Goal: Task Accomplishment & Management: Manage account settings

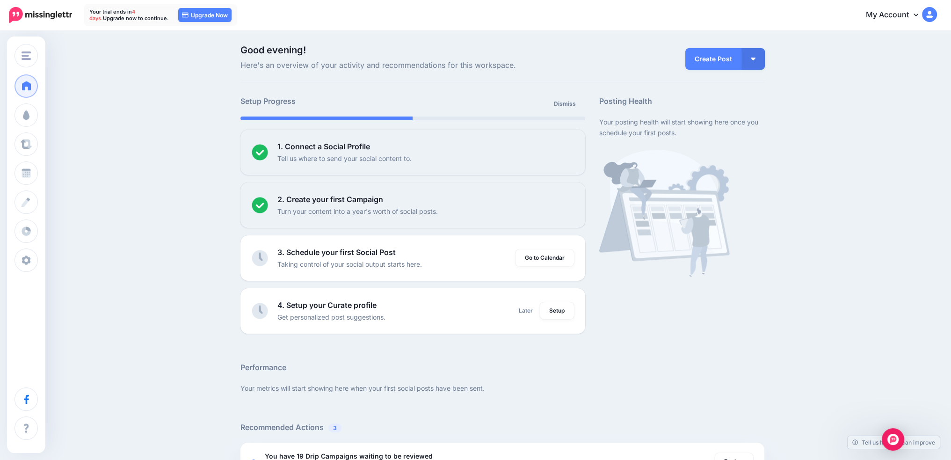
click at [935, 17] on img at bounding box center [929, 14] width 15 height 15
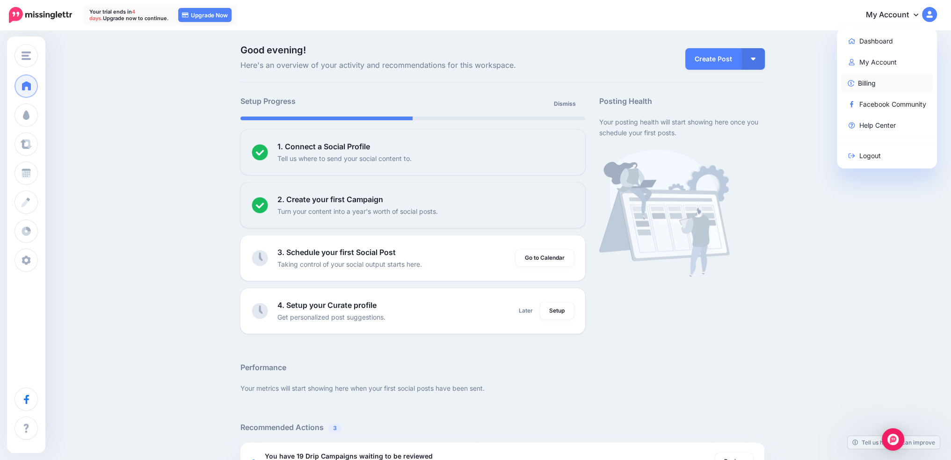
click at [898, 86] on link "Billing" at bounding box center [886, 83] width 93 height 18
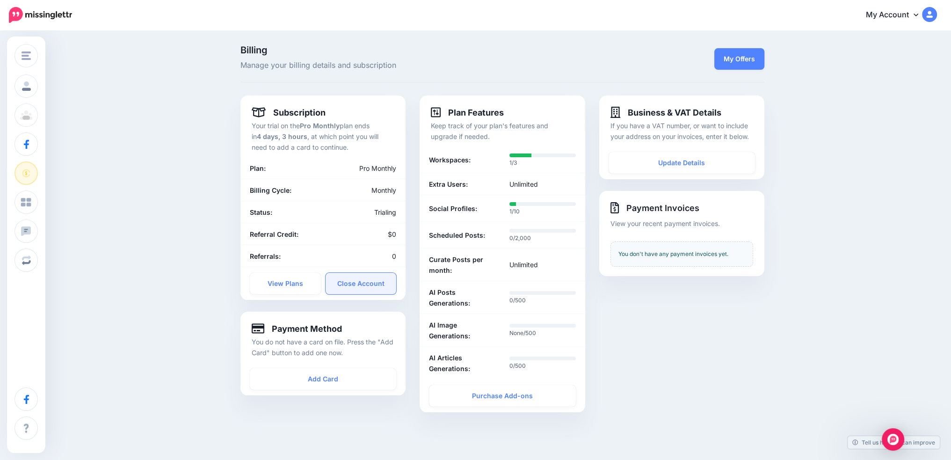
click at [348, 283] on link "Close Account" at bounding box center [360, 284] width 71 height 22
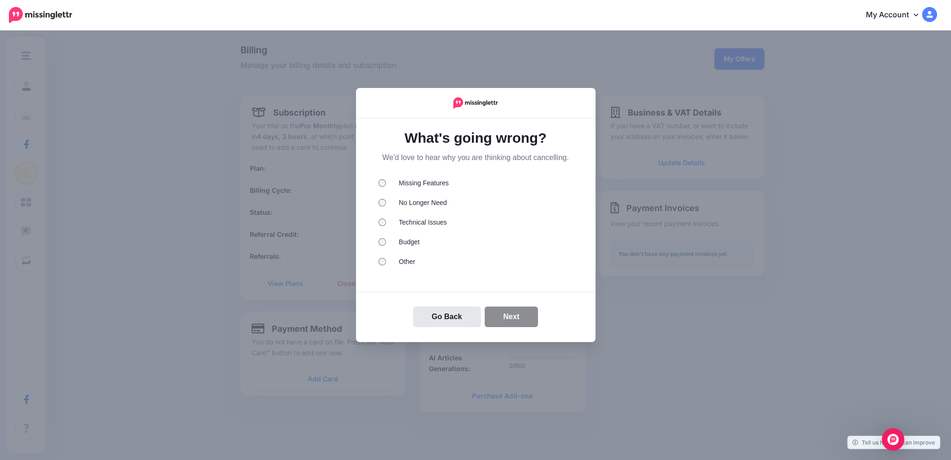
click at [419, 195] on ul "Missing Features No Longer Need Technical Issues Budget Other" at bounding box center [475, 223] width 195 height 91
click at [419, 201] on li "No Longer Need" at bounding box center [475, 204] width 195 height 12
click at [507, 314] on button "Next" at bounding box center [511, 316] width 54 height 21
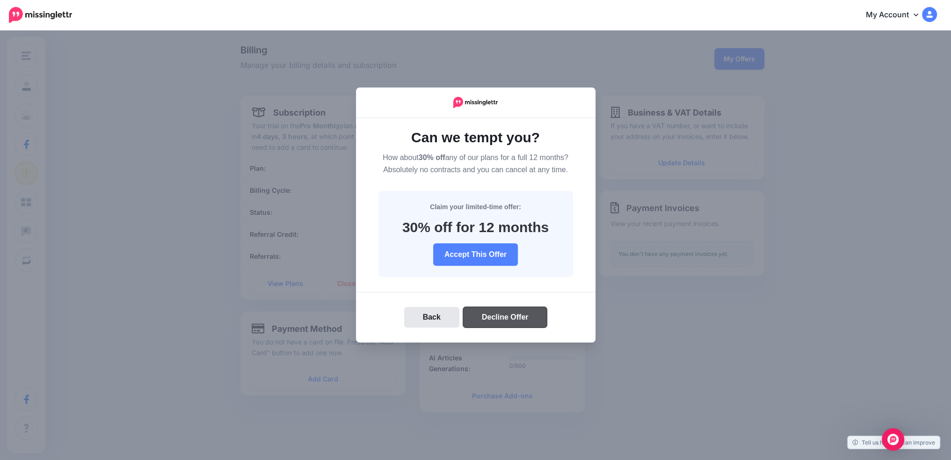
click at [501, 321] on button "Decline Offer" at bounding box center [505, 317] width 84 height 21
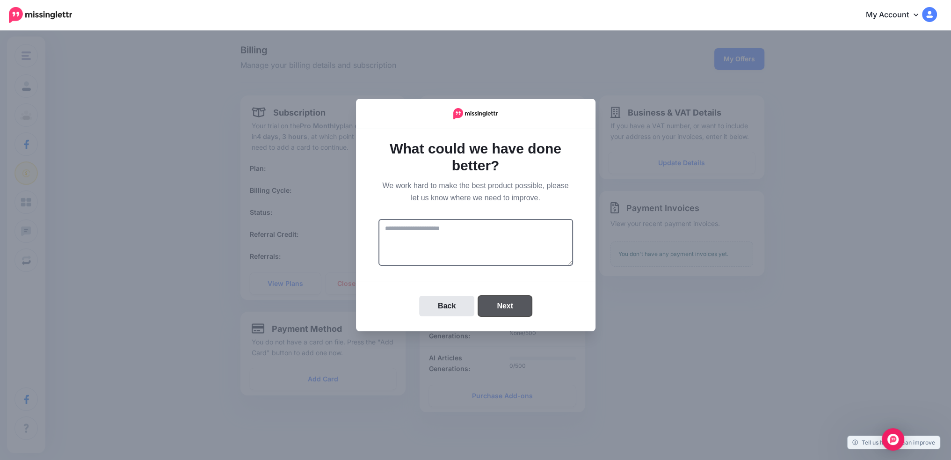
click at [504, 306] on button "Next" at bounding box center [505, 306] width 54 height 21
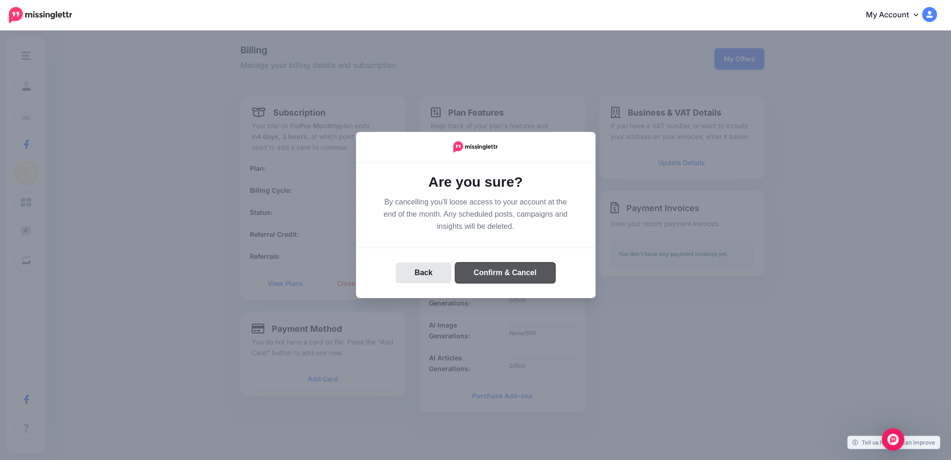
click at [517, 274] on button "Confirm & Cancel" at bounding box center [505, 272] width 100 height 21
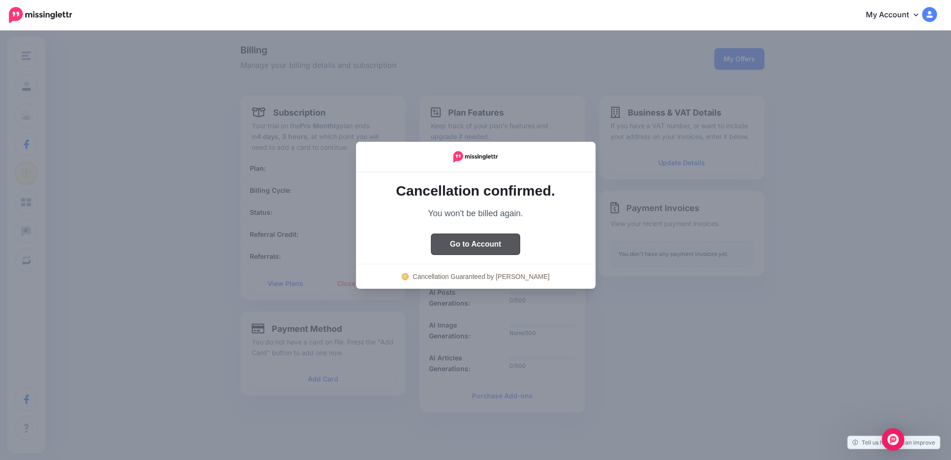
click at [479, 241] on button "Go to Account" at bounding box center [475, 244] width 89 height 21
